Goal: Check status: Check status

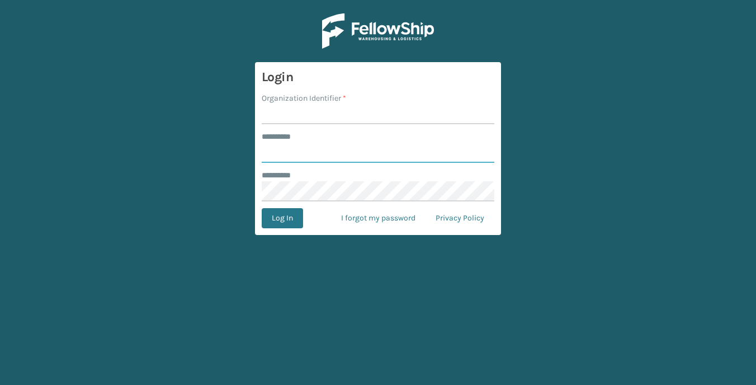
type input "**********"
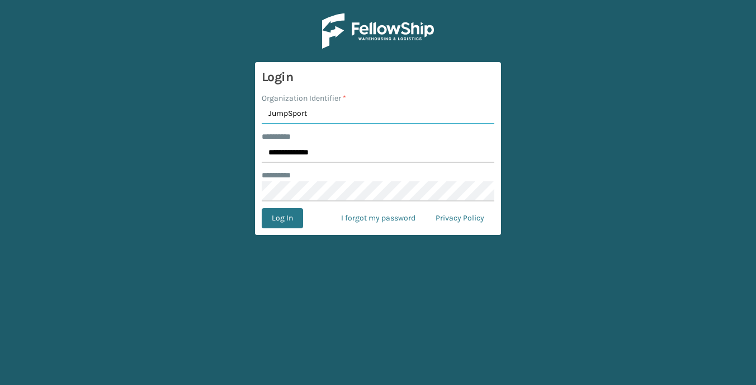
type input "JumpSport"
click at [262, 208] on button "Log In" at bounding box center [282, 218] width 41 height 20
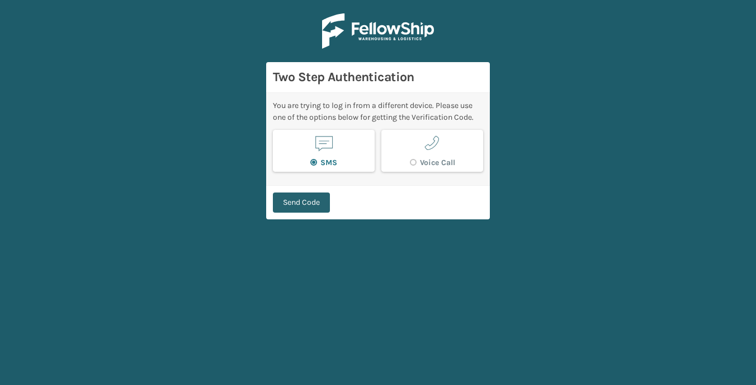
click at [287, 197] on button "Send Code" at bounding box center [301, 202] width 57 height 20
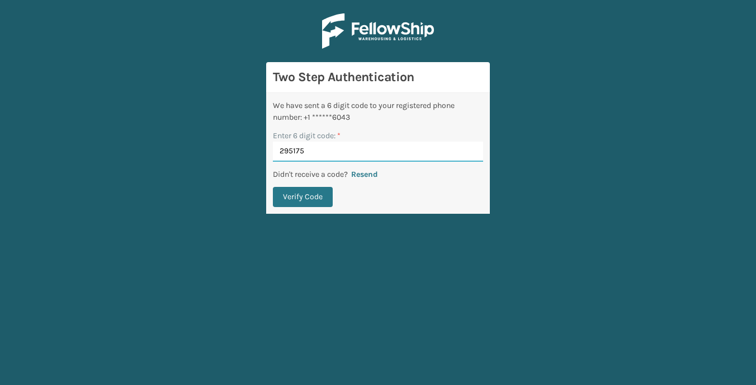
type input "295175"
click at [273, 187] on button "Verify Code" at bounding box center [303, 197] width 60 height 20
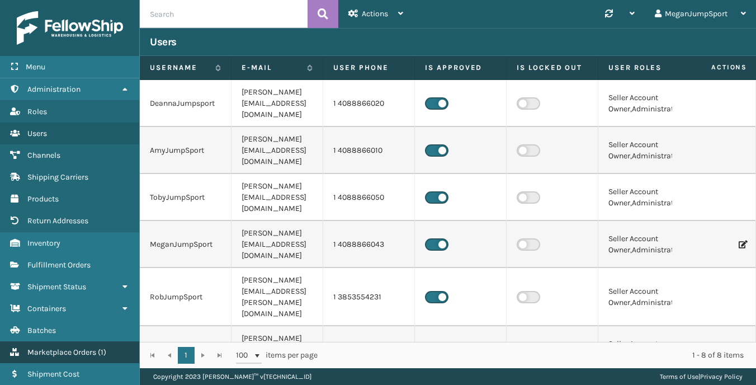
click at [72, 350] on span "Marketplace Orders" at bounding box center [61, 352] width 69 height 10
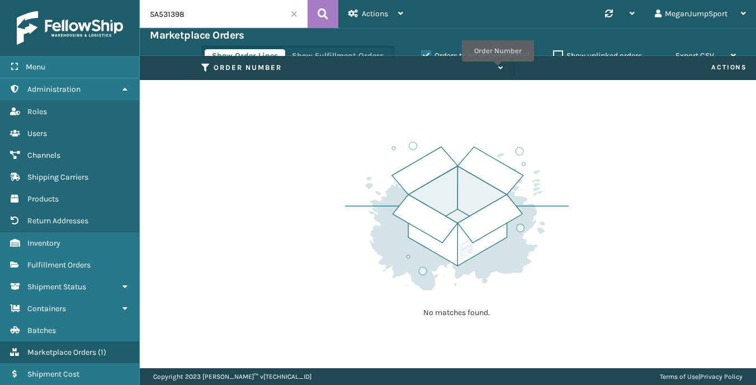
click at [497, 69] on icon at bounding box center [499, 67] width 9 height 7
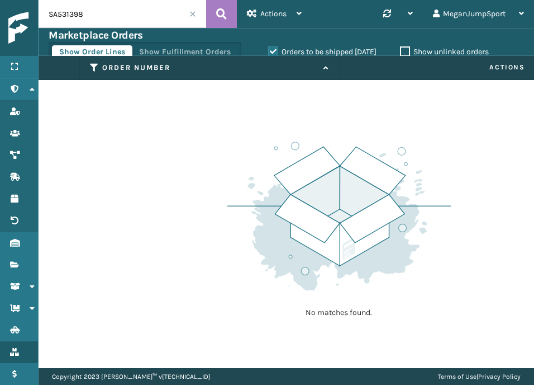
click at [189, 16] on span at bounding box center [192, 14] width 7 height 7
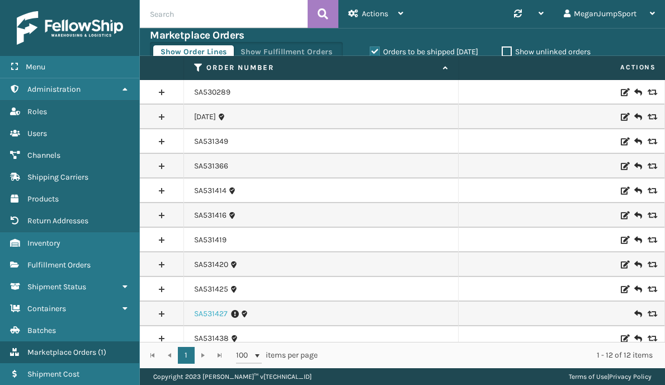
click at [212, 313] on link "SA531427" at bounding box center [211, 313] width 34 height 11
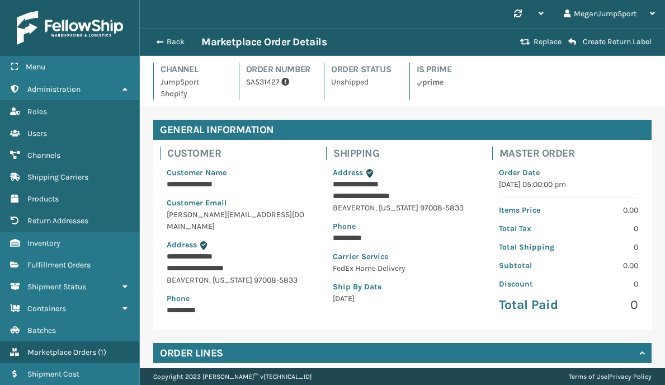
scroll to position [174, 0]
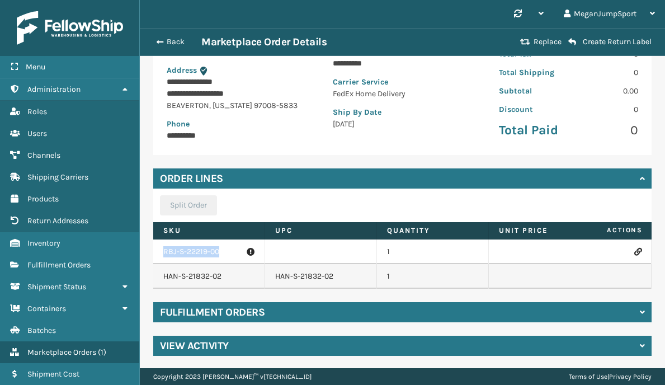
drag, startPoint x: 222, startPoint y: 253, endPoint x: 154, endPoint y: 254, distance: 68.2
click at [154, 254] on td "RBJ-S-22219-00" at bounding box center [209, 251] width 112 height 25
copy p "RBJ-S-22219-00"
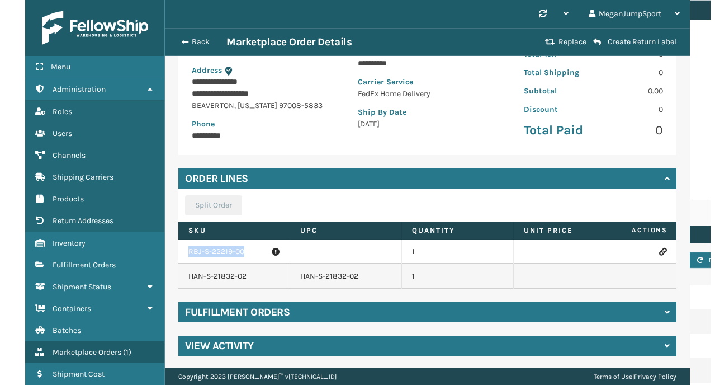
scroll to position [0, 0]
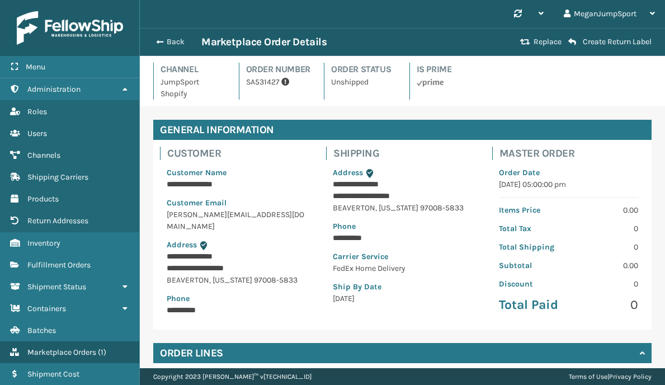
click at [262, 88] on p "SA531427" at bounding box center [278, 82] width 65 height 12
copy p "SA531427"
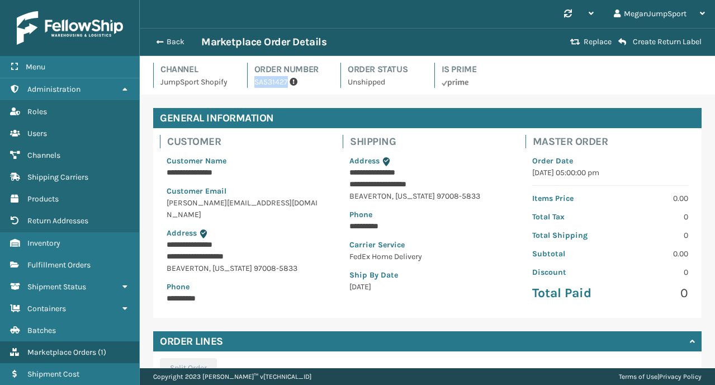
scroll to position [161, 0]
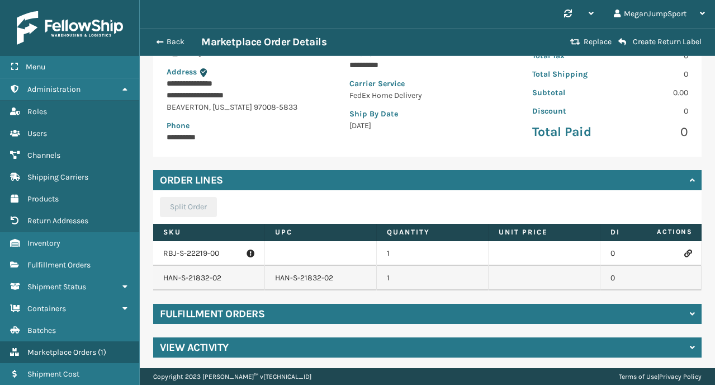
click at [196, 251] on p "RBJ-S-22219-00" at bounding box center [208, 253] width 91 height 11
drag, startPoint x: 217, startPoint y: 249, endPoint x: 156, endPoint y: 248, distance: 60.9
click at [156, 248] on td "RBJ-S-22219-00" at bounding box center [209, 253] width 112 height 25
copy p "RBJ-S-22219-00"
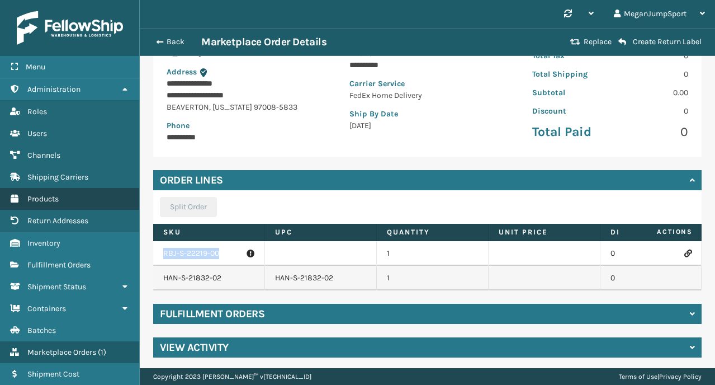
click at [49, 194] on span "Products" at bounding box center [42, 199] width 31 height 10
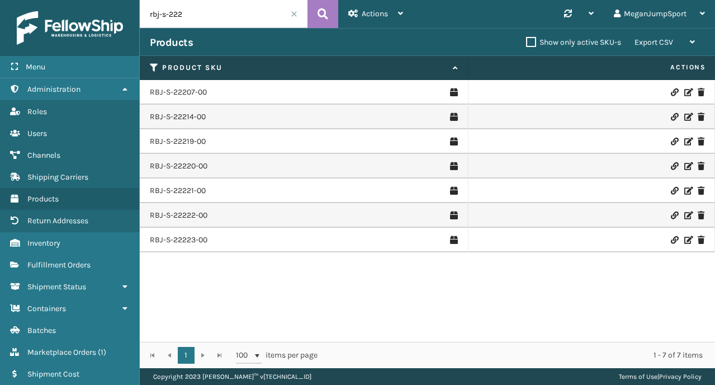
drag, startPoint x: 216, startPoint y: 13, endPoint x: 99, endPoint y: 10, distance: 117.4
click at [99, 0] on div "Menu Administration Roles Users Channels Shipping Carriers Products Return Addr…" at bounding box center [357, 0] width 715 height 0
paste input "RBJ-S-22219-00"
type input "RBJ-S-22219-00"
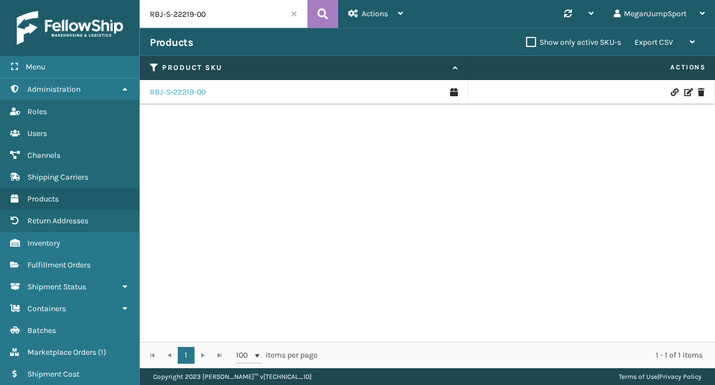
click at [196, 91] on link "RBJ-S-22219-00" at bounding box center [178, 92] width 56 height 11
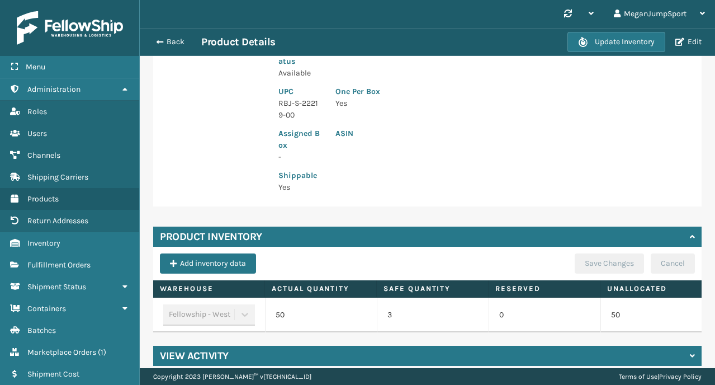
scroll to position [225, 0]
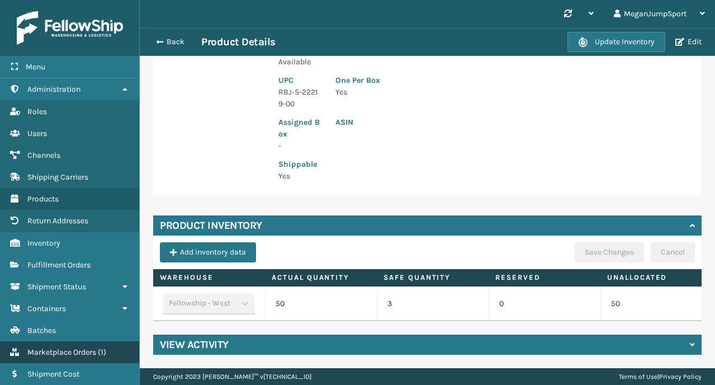
click at [63, 348] on span "Marketplace Orders" at bounding box center [61, 352] width 69 height 10
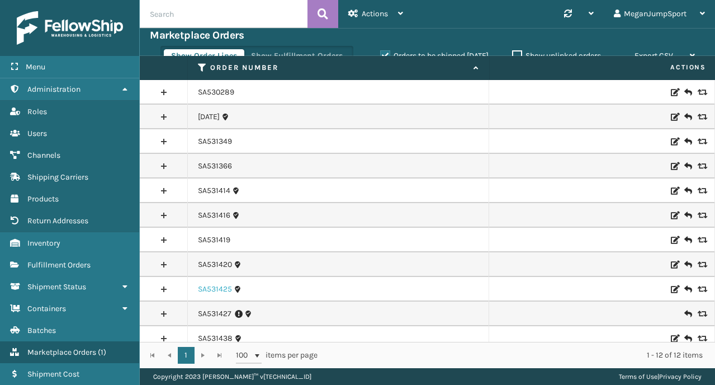
scroll to position [34, 0]
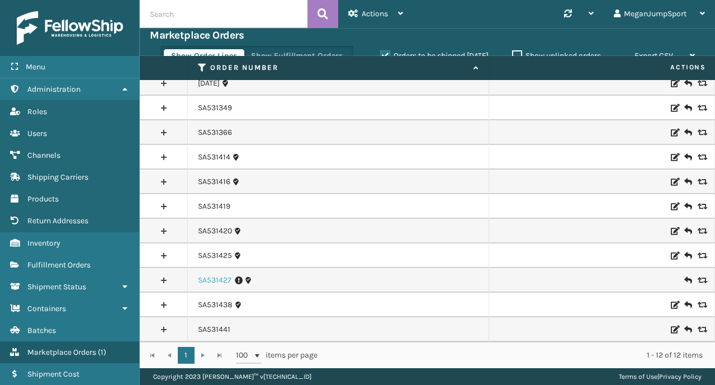
click at [219, 279] on link "SA531427" at bounding box center [215, 279] width 34 height 11
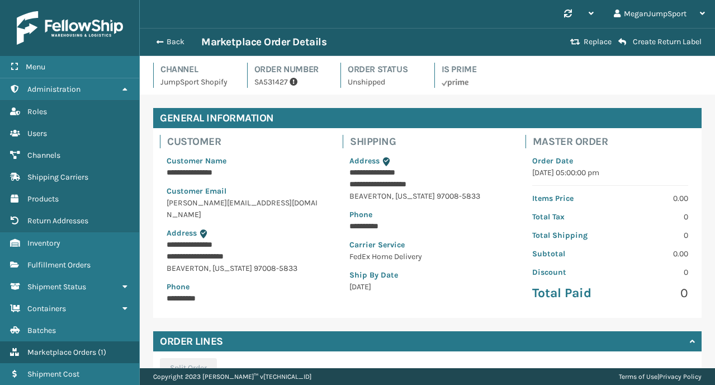
click at [268, 82] on p "SA531427" at bounding box center [290, 82] width 73 height 12
copy p "SA531427"
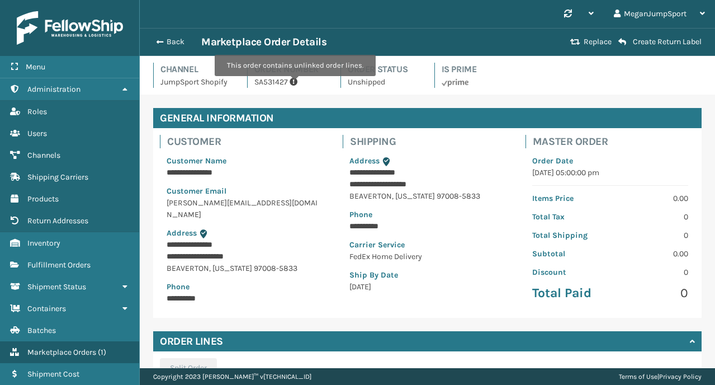
click at [293, 84] on icon at bounding box center [293, 82] width 8 height 12
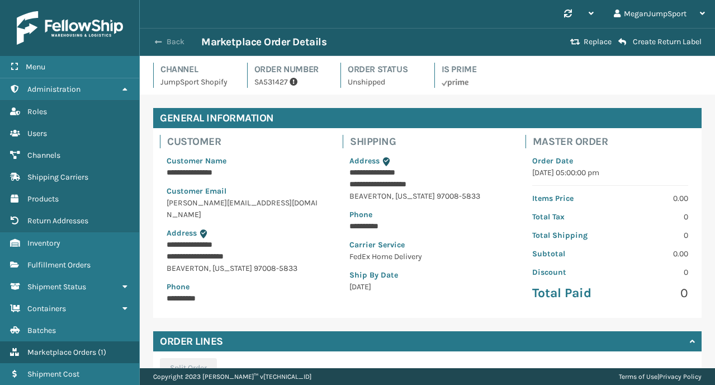
click at [165, 46] on button "Back" at bounding box center [175, 42] width 51 height 10
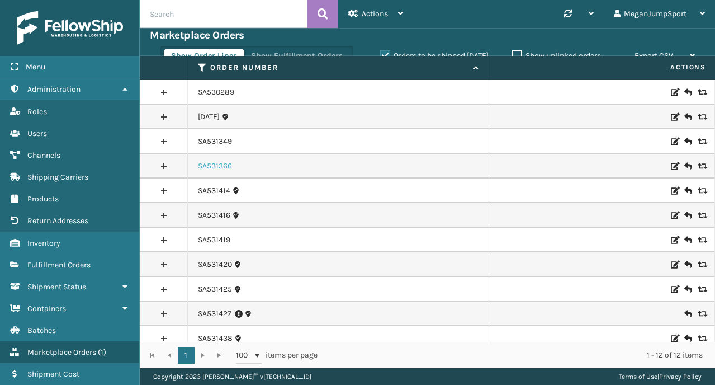
click at [217, 163] on link "SA531366" at bounding box center [215, 165] width 34 height 11
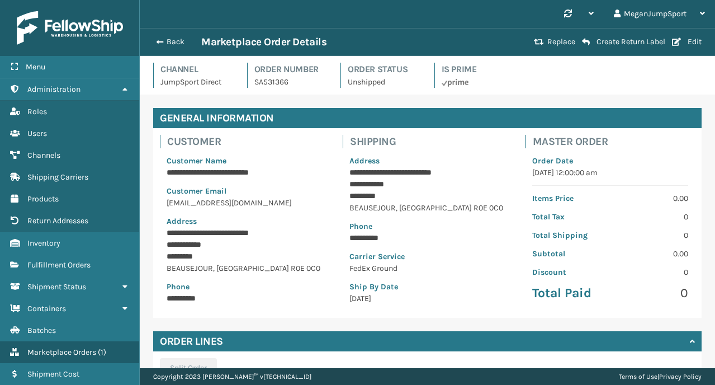
scroll to position [164, 0]
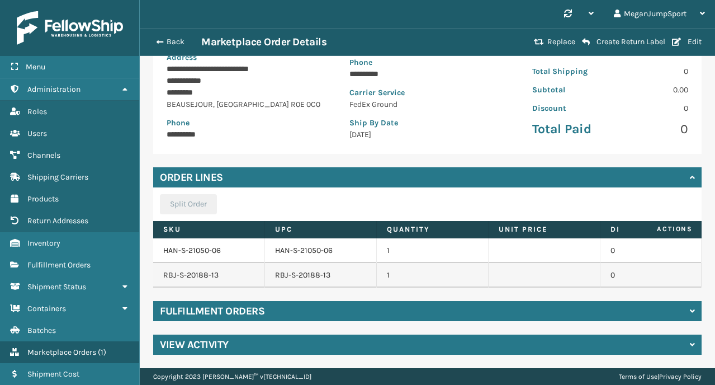
click at [234, 311] on h4 "Fulfillment Orders" at bounding box center [212, 310] width 105 height 13
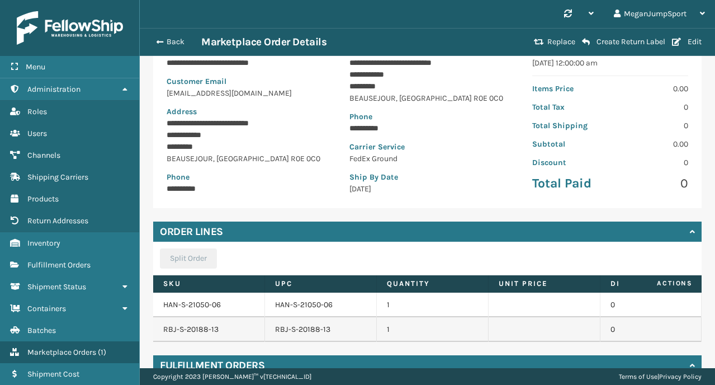
scroll to position [68, 0]
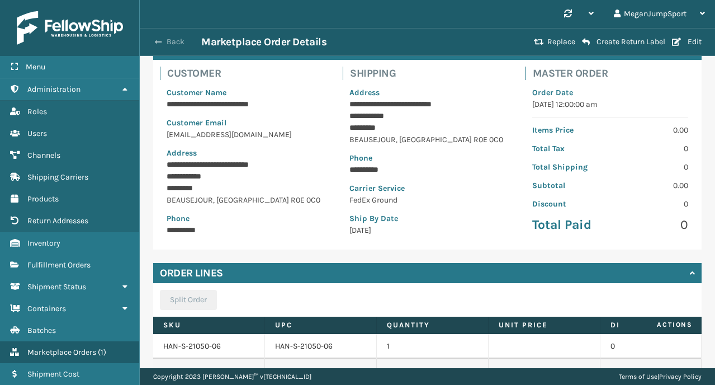
click at [172, 40] on button "Back" at bounding box center [175, 42] width 51 height 10
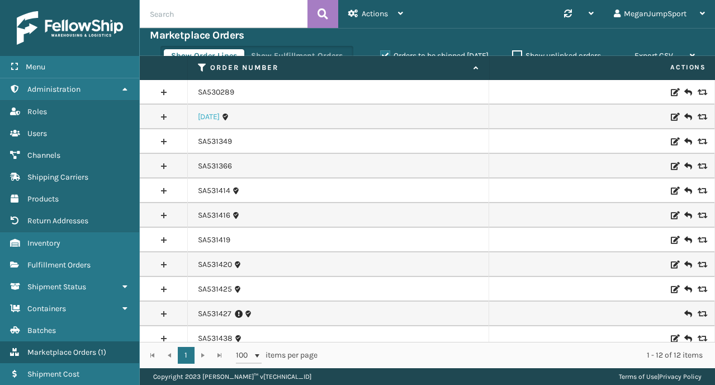
click at [213, 118] on link "[DATE]" at bounding box center [209, 116] width 22 height 11
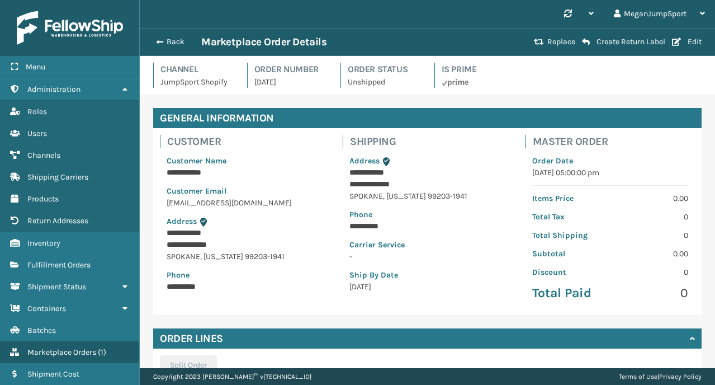
scroll to position [161, 0]
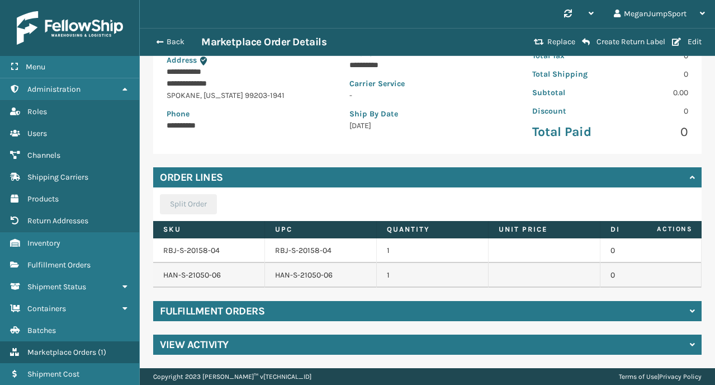
click at [237, 311] on h4 "Fulfillment Orders" at bounding box center [212, 310] width 105 height 13
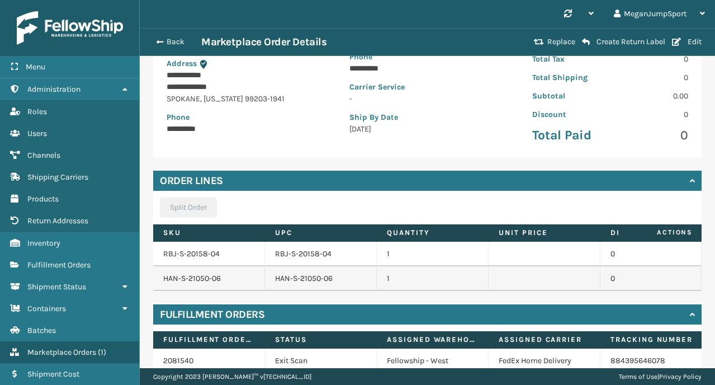
scroll to position [0, 0]
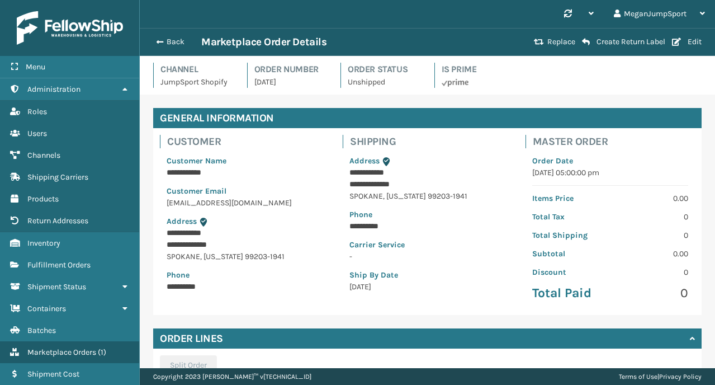
click at [271, 82] on p "[DATE]" at bounding box center [290, 82] width 73 height 12
copy p "[DATE]"
click at [173, 42] on button "Back" at bounding box center [175, 42] width 51 height 10
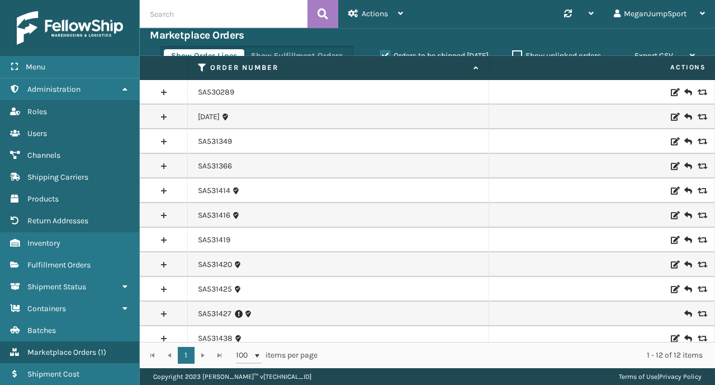
scroll to position [34, 0]
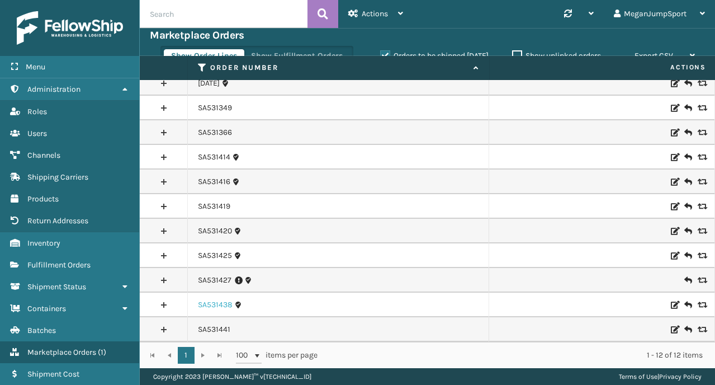
click at [213, 307] on link "SA531438" at bounding box center [215, 304] width 35 height 11
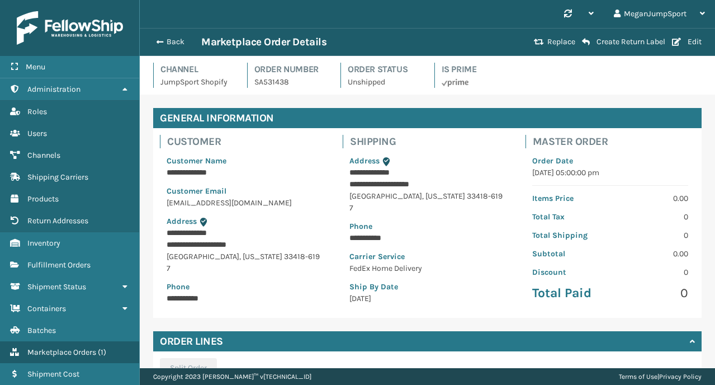
click at [265, 83] on p "SA531438" at bounding box center [290, 82] width 73 height 12
copy p "SA531438"
